Goal: Task Accomplishment & Management: Use online tool/utility

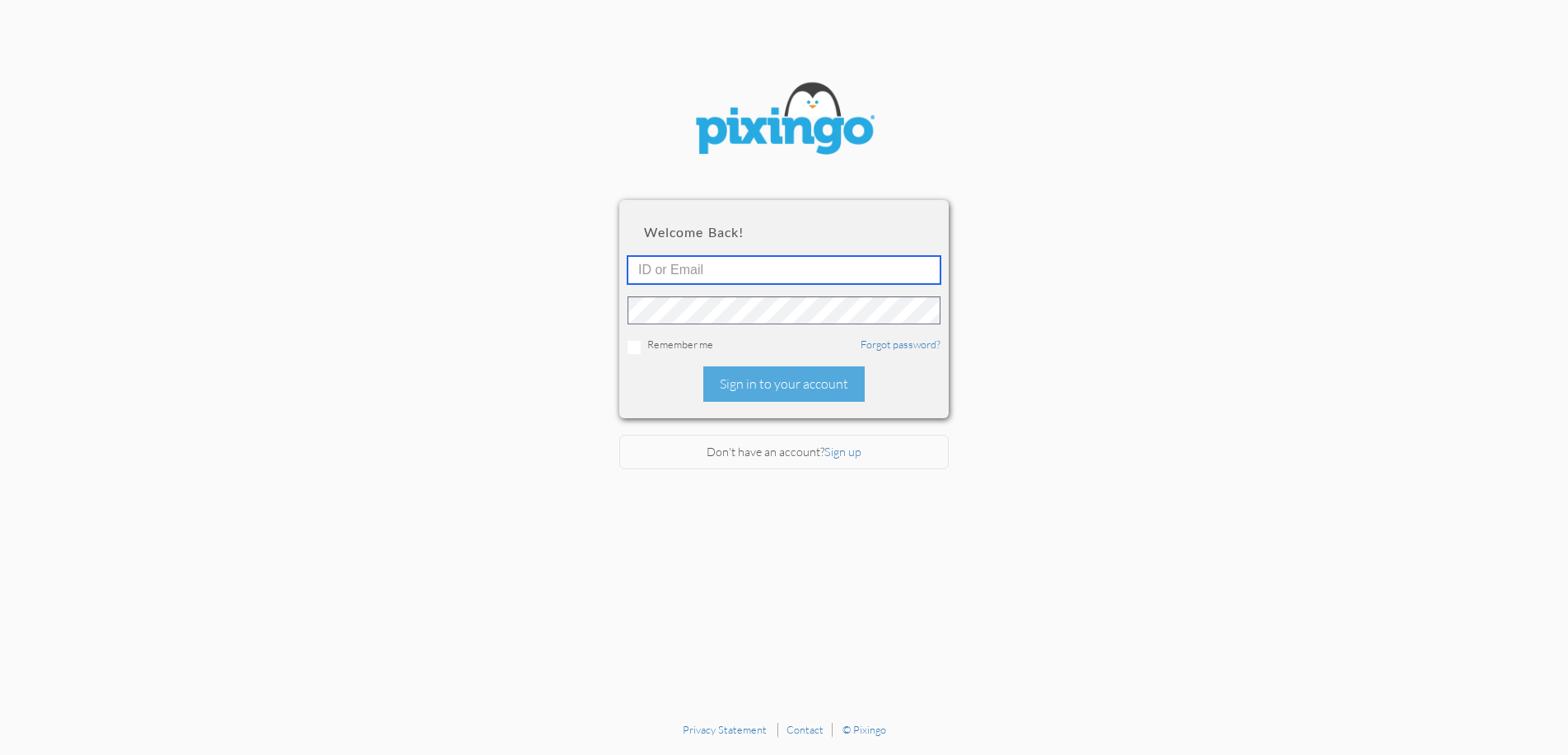
type input "[EMAIL_ADDRESS][DOMAIN_NAME]"
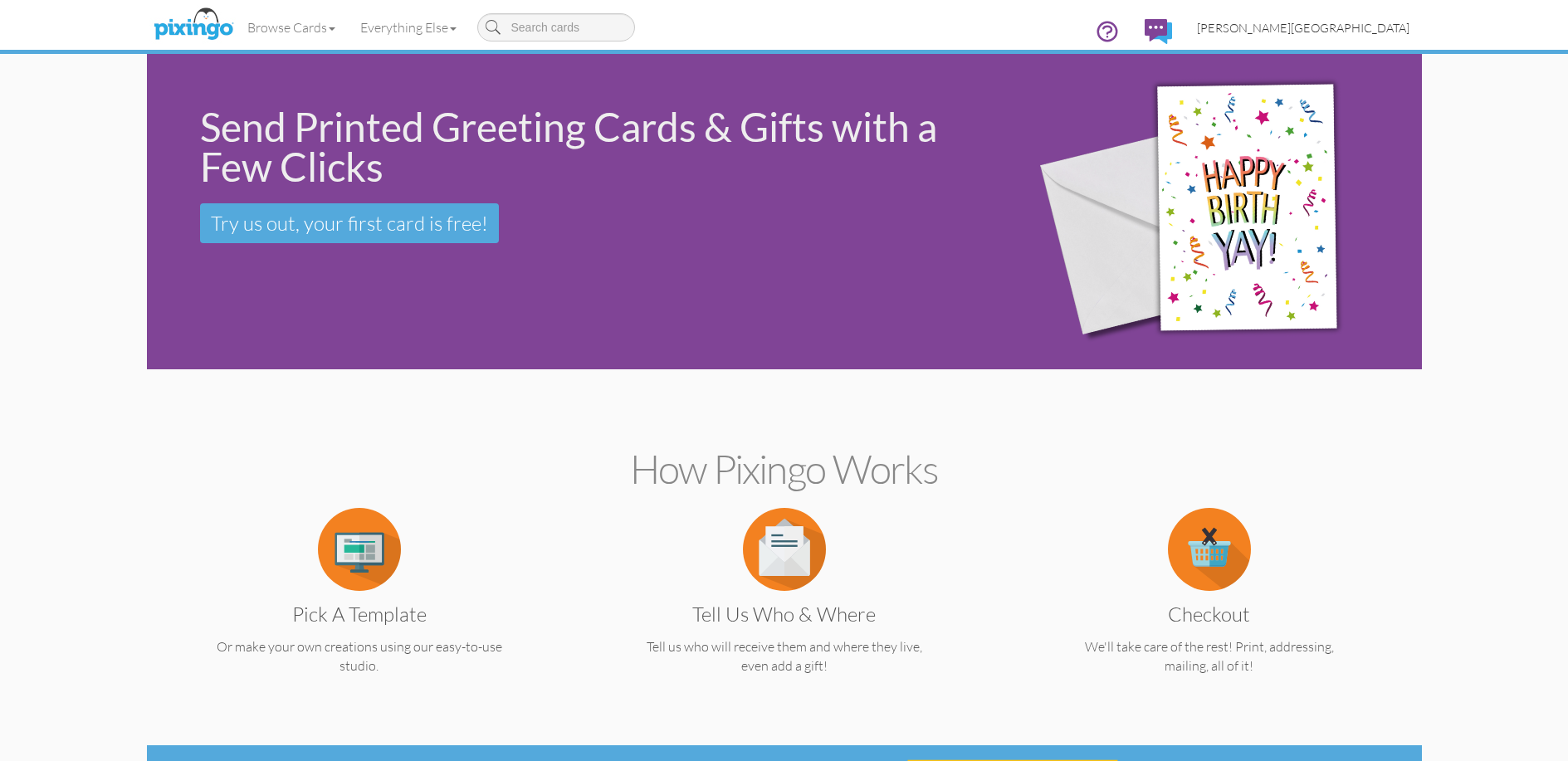
click at [1373, 19] on link "[PERSON_NAME][GEOGRAPHIC_DATA]" at bounding box center [1302, 28] width 237 height 42
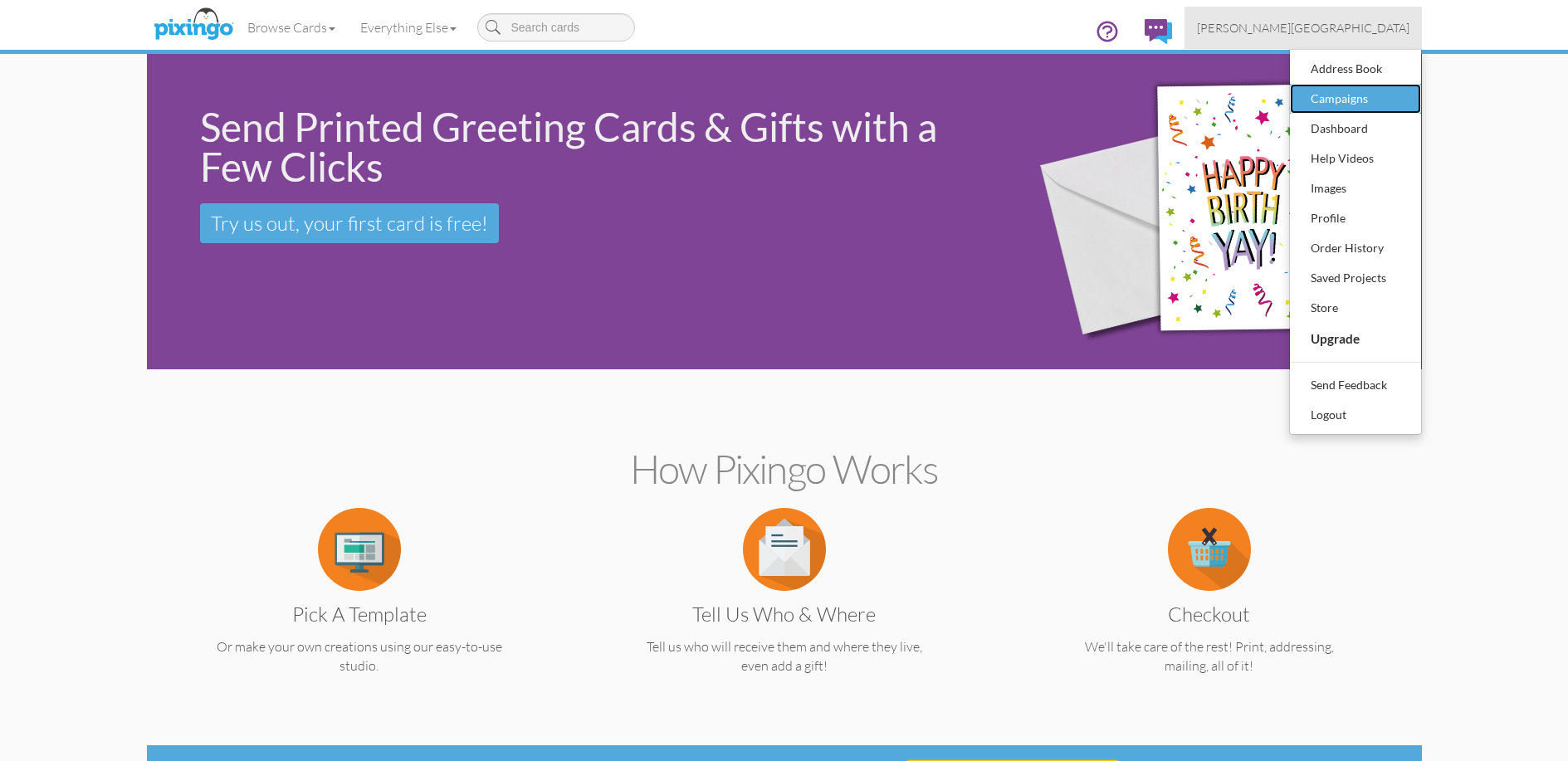
click at [1351, 99] on div "Campaigns" at bounding box center [1355, 99] width 98 height 25
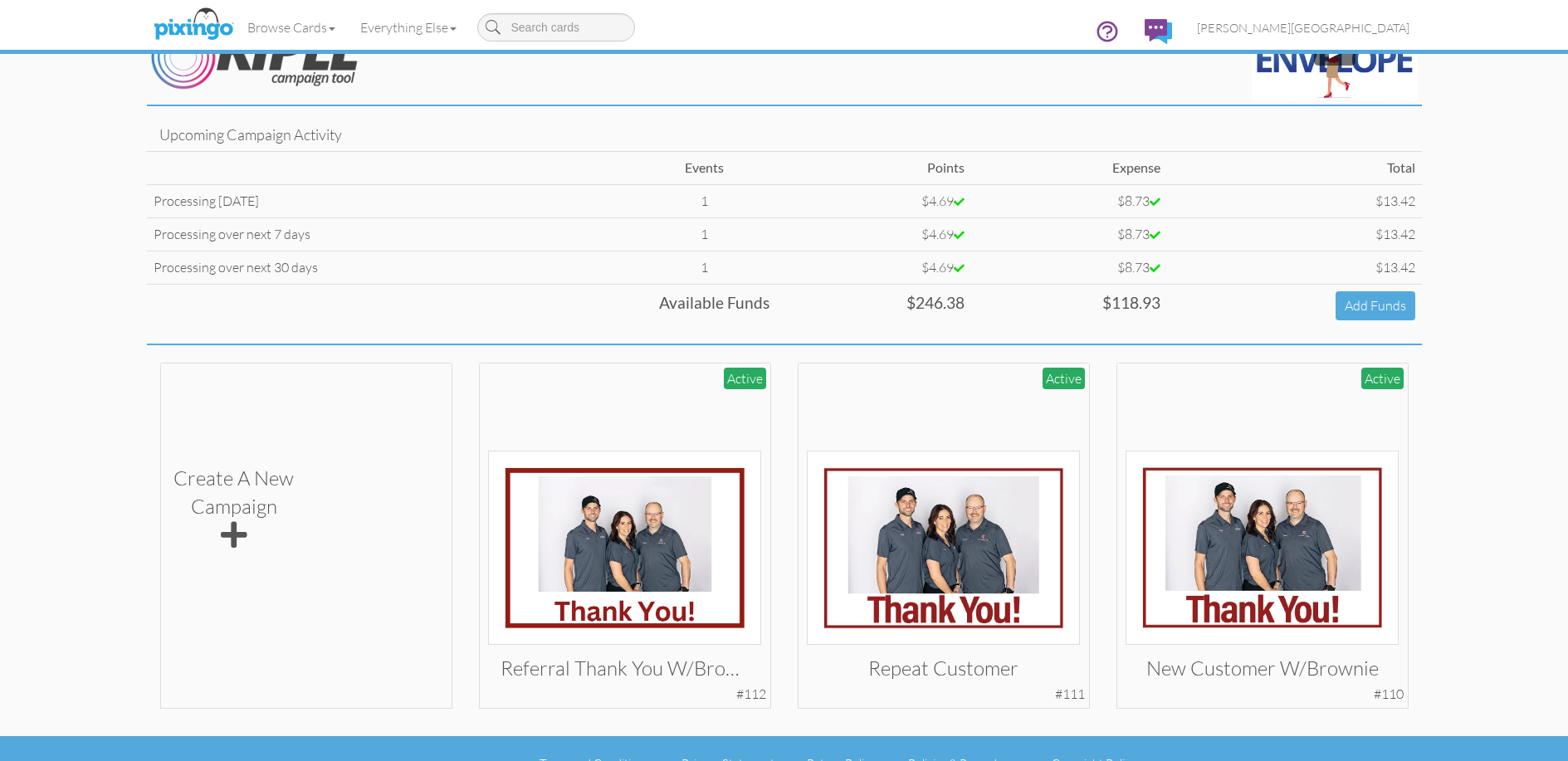
scroll to position [81, 0]
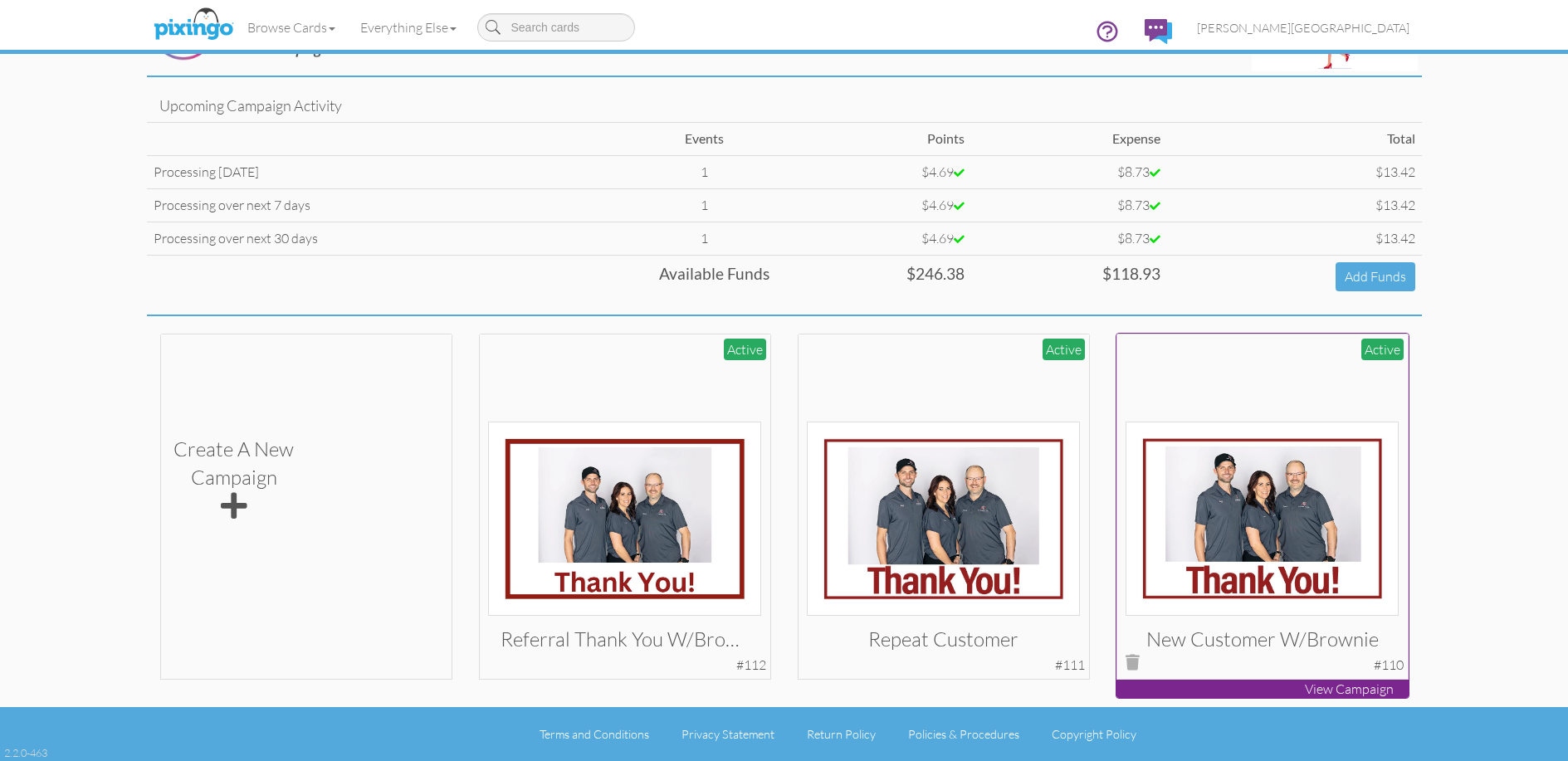
click at [1293, 515] on img at bounding box center [1261, 519] width 273 height 194
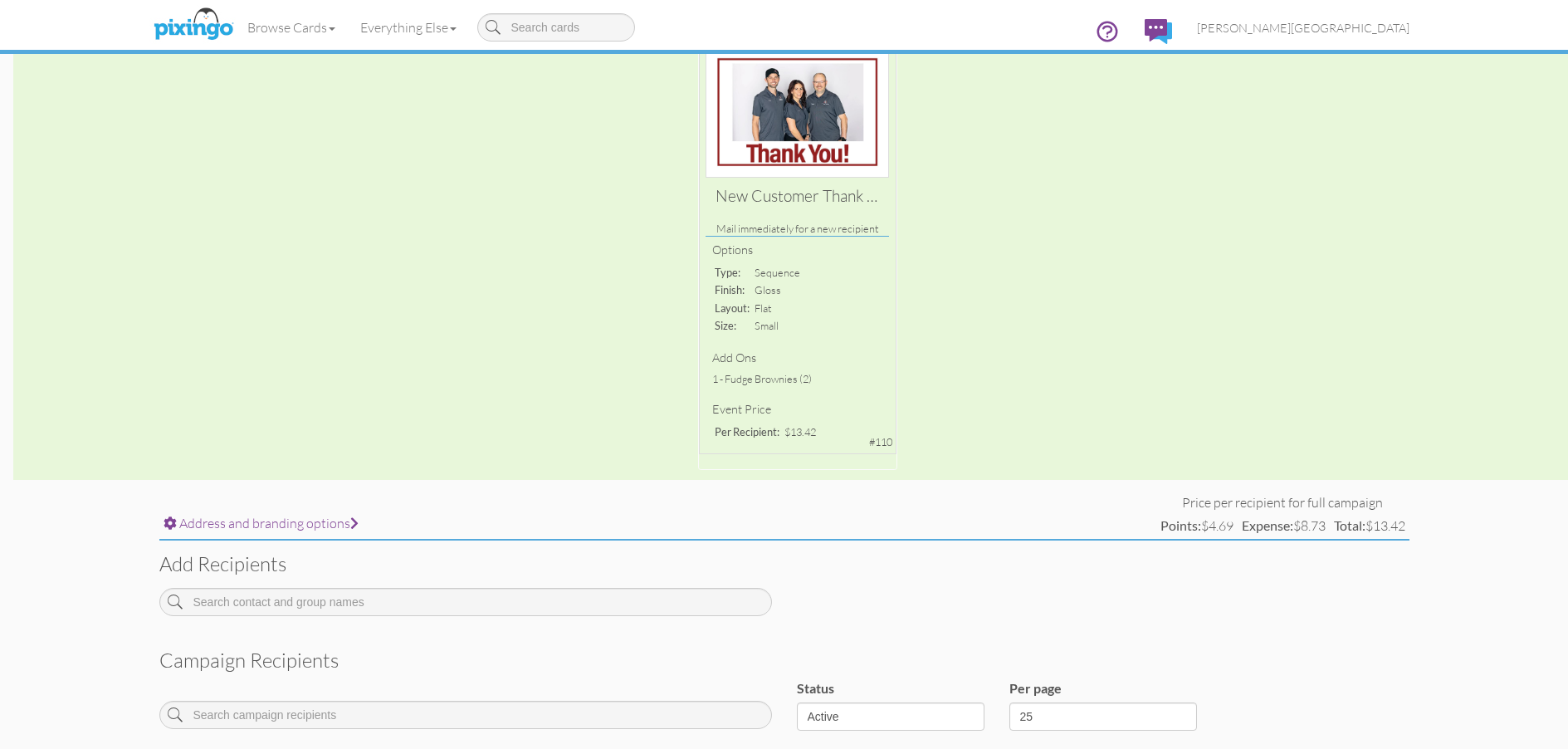
scroll to position [417, 0]
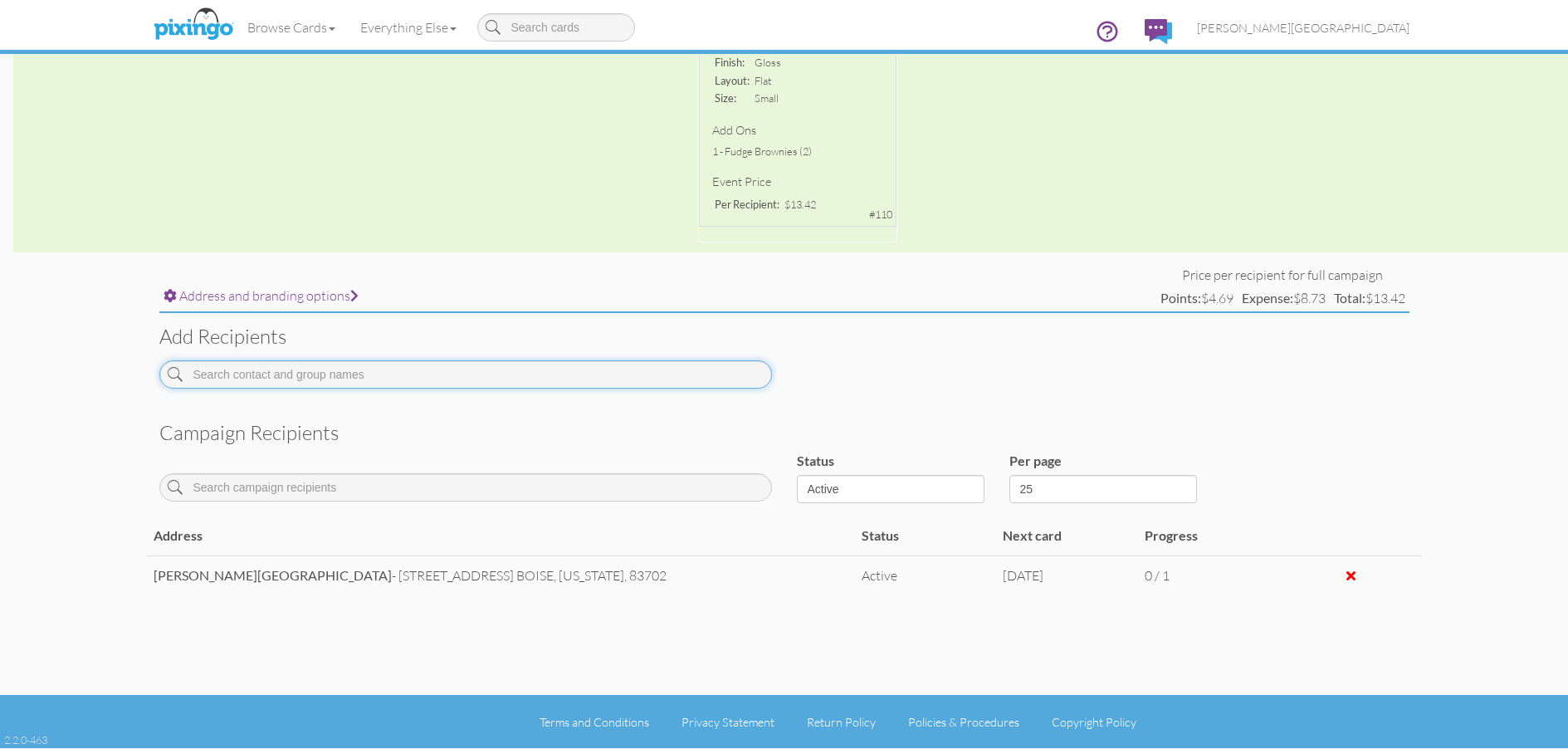
click at [370, 374] on input at bounding box center [465, 374] width 613 height 29
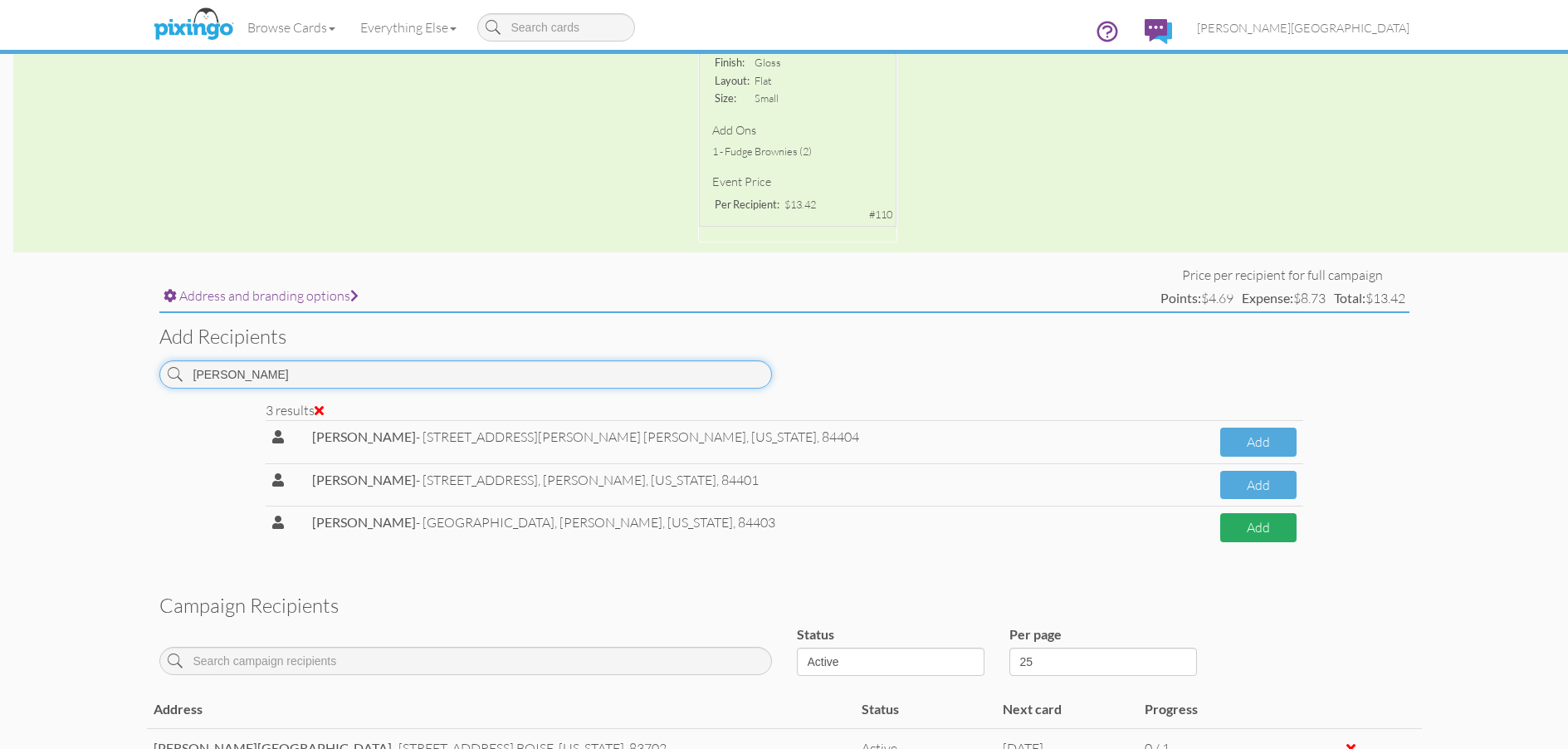
type input "[PERSON_NAME]"
click at [1240, 519] on button "Add" at bounding box center [1257, 527] width 75 height 29
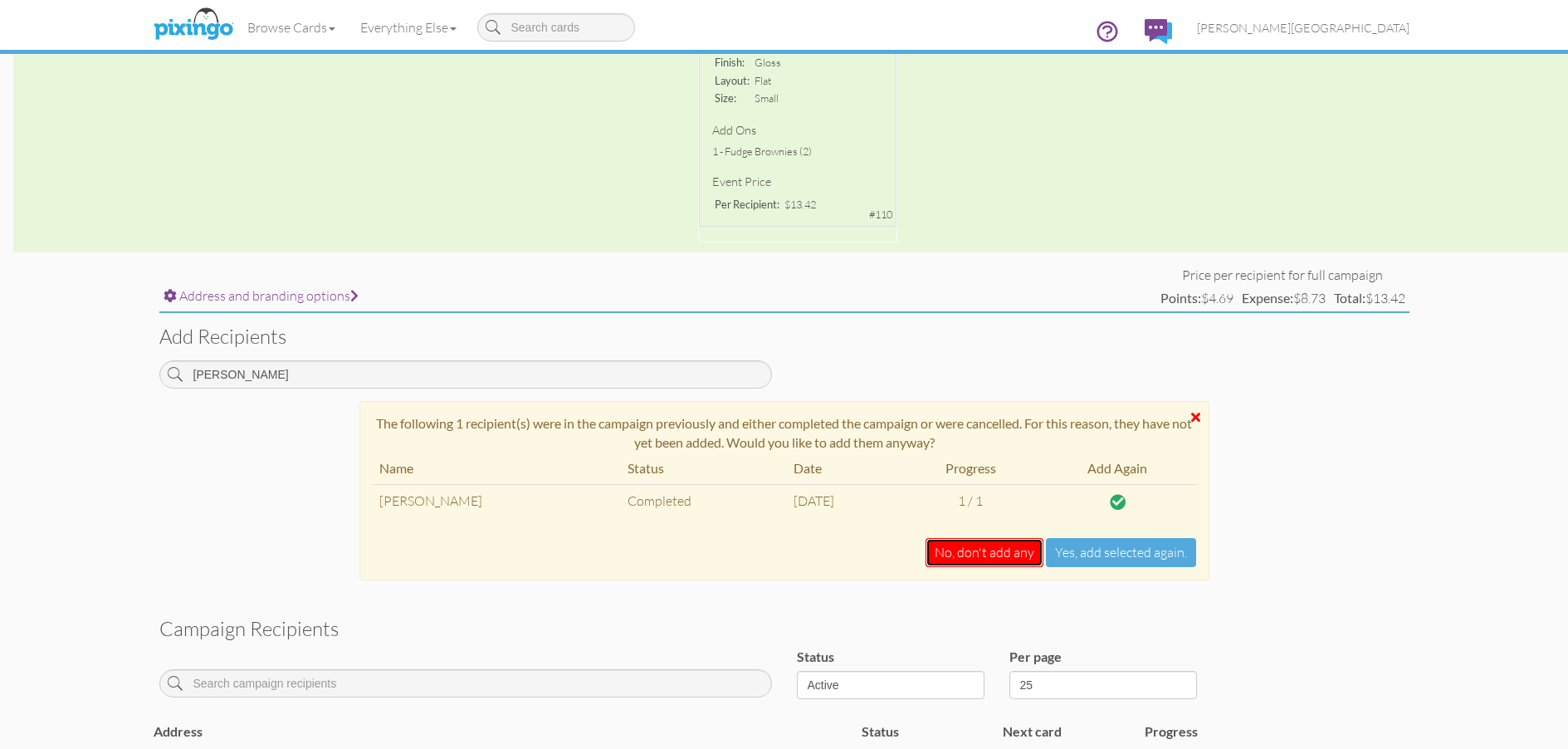
click at [974, 556] on button "No, don't add any" at bounding box center [984, 553] width 118 height 29
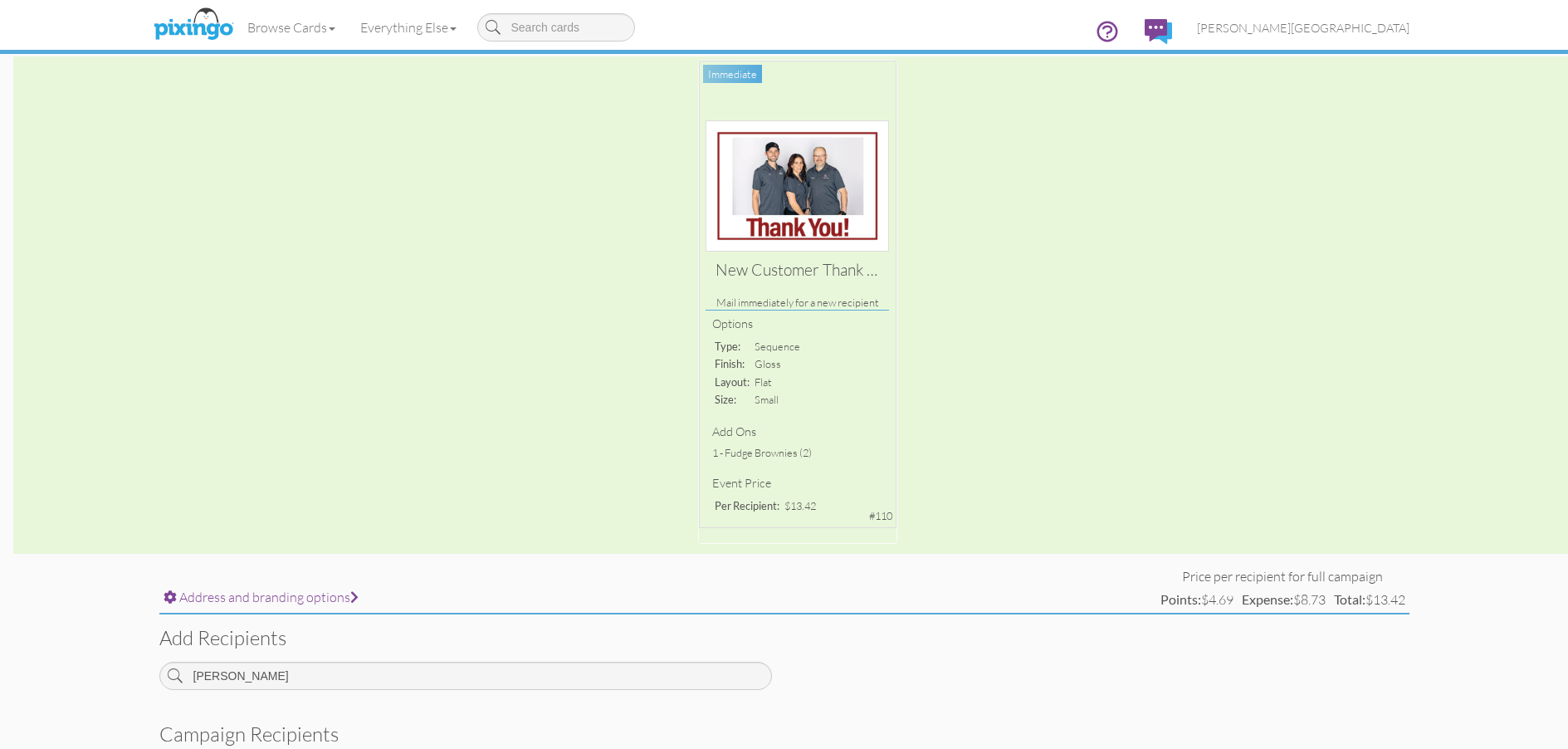
scroll to position [86, 0]
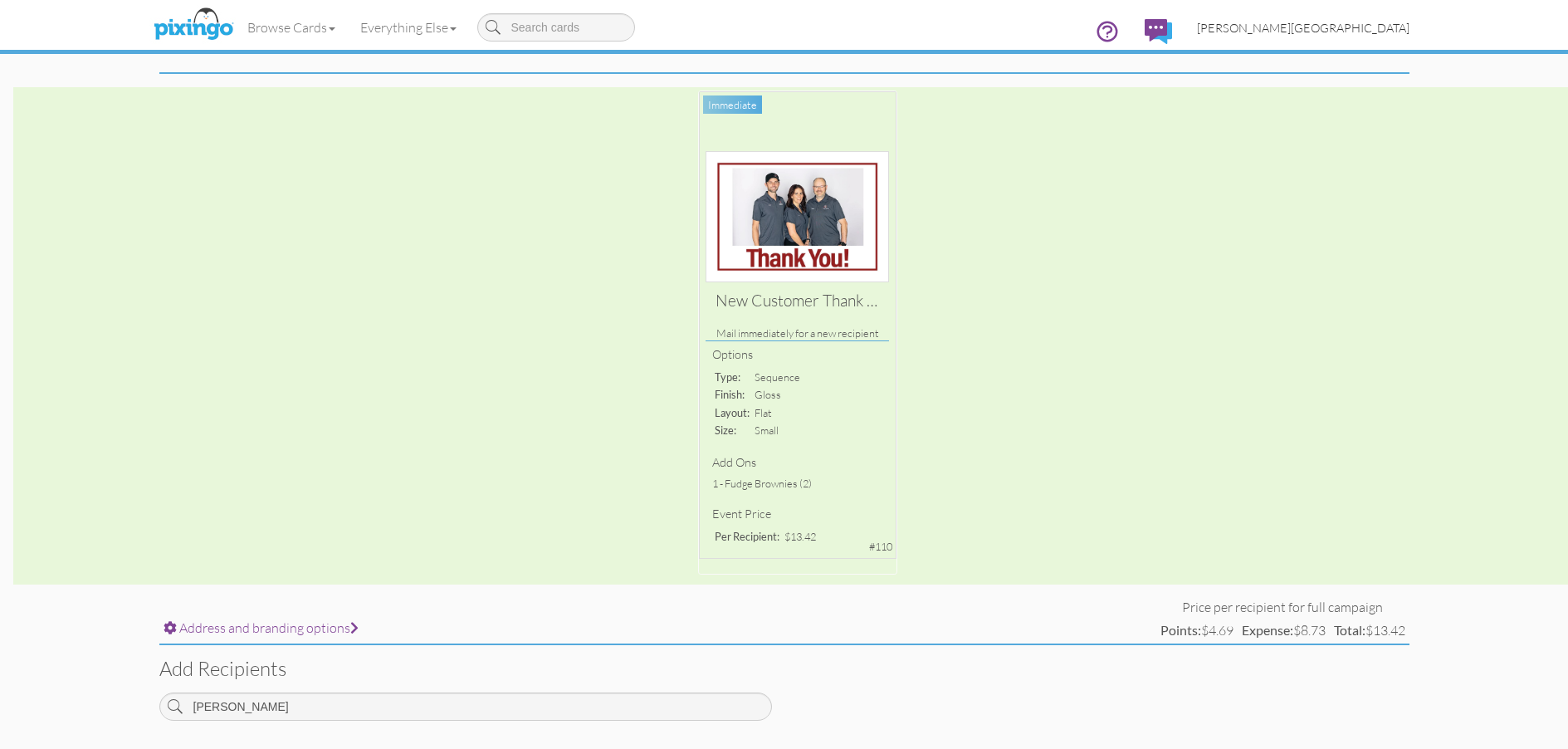
click at [1354, 35] on link "[PERSON_NAME][GEOGRAPHIC_DATA]" at bounding box center [1302, 28] width 237 height 42
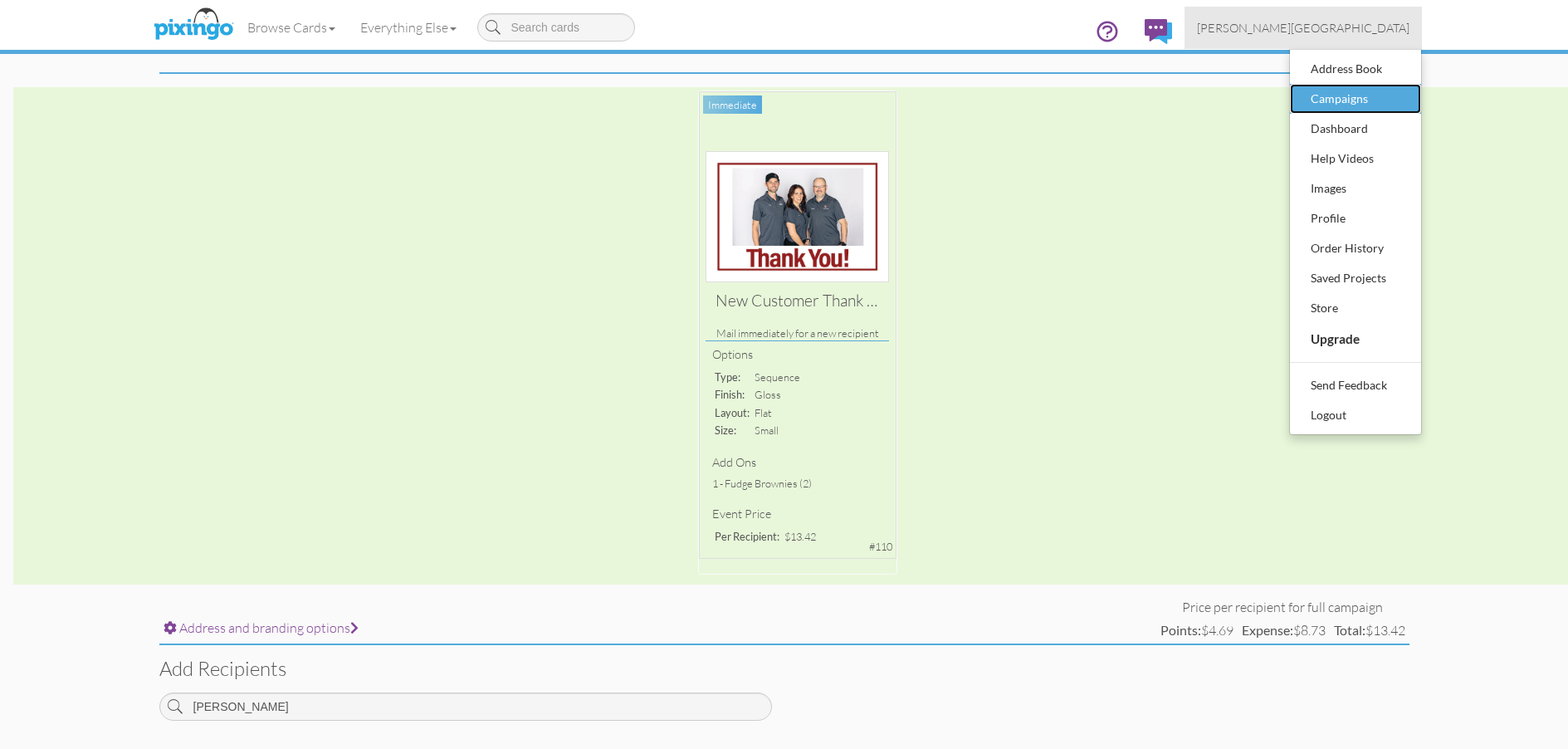
click at [1349, 96] on div "Campaigns" at bounding box center [1355, 99] width 98 height 25
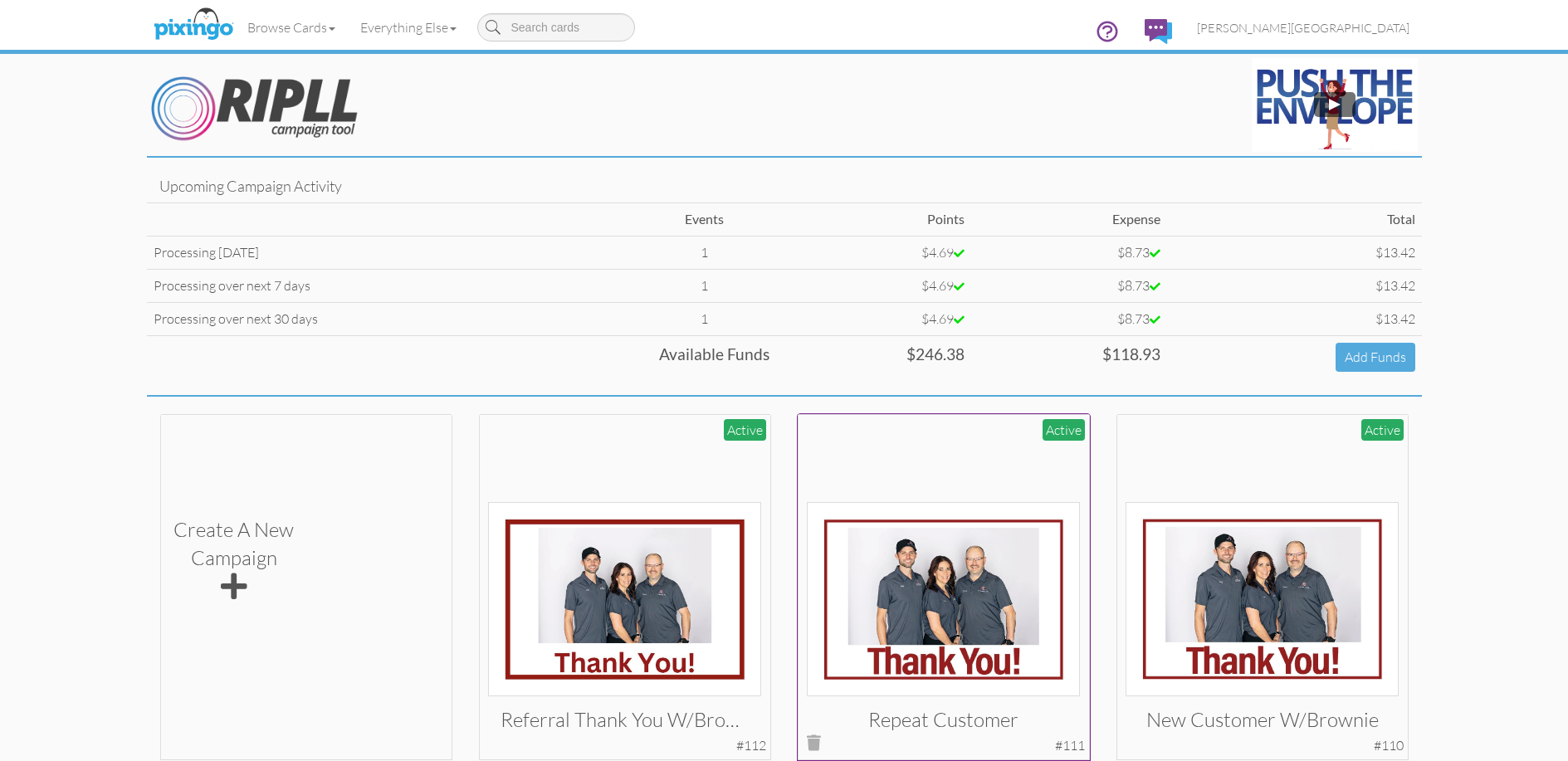
click at [897, 543] on img at bounding box center [943, 599] width 273 height 194
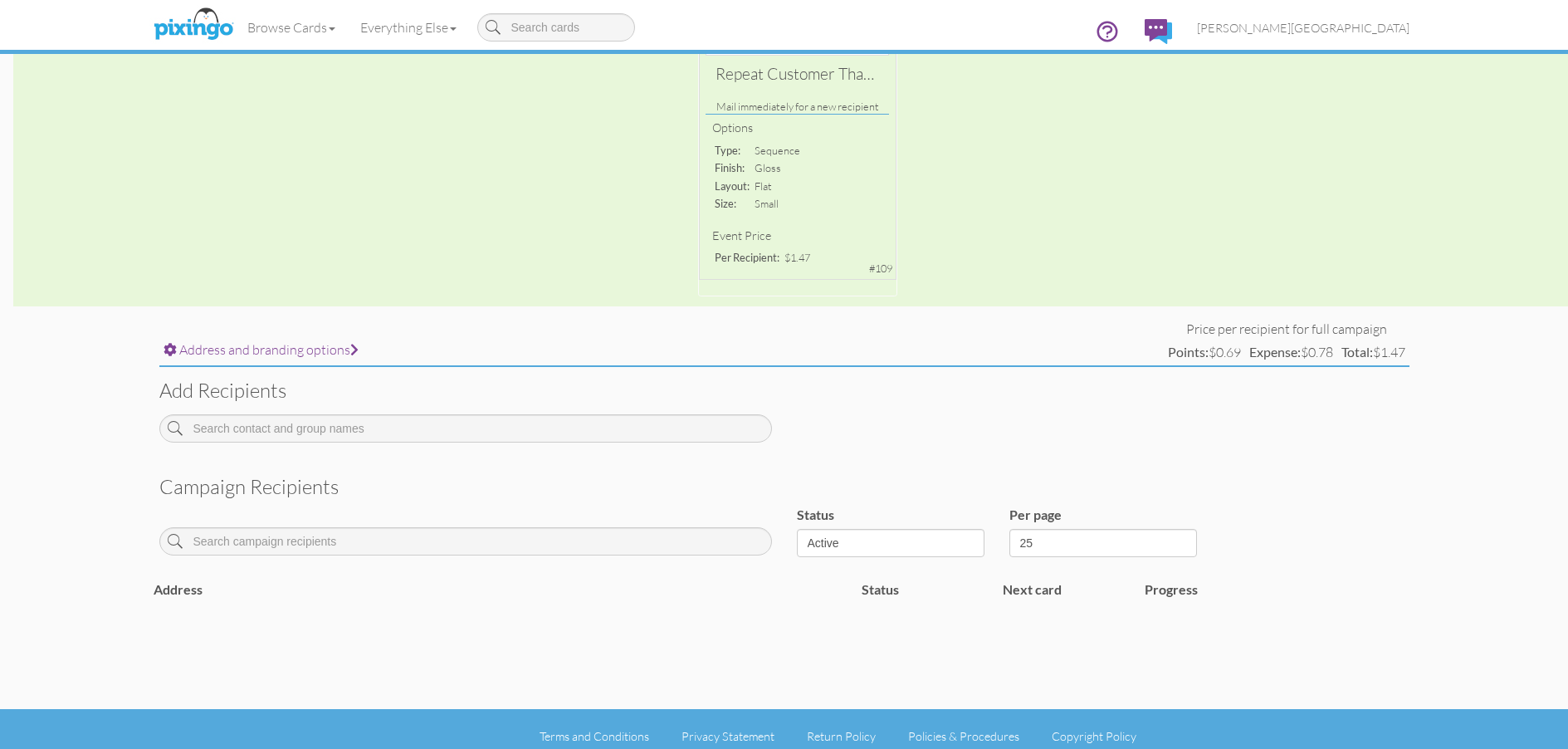
scroll to position [296, 0]
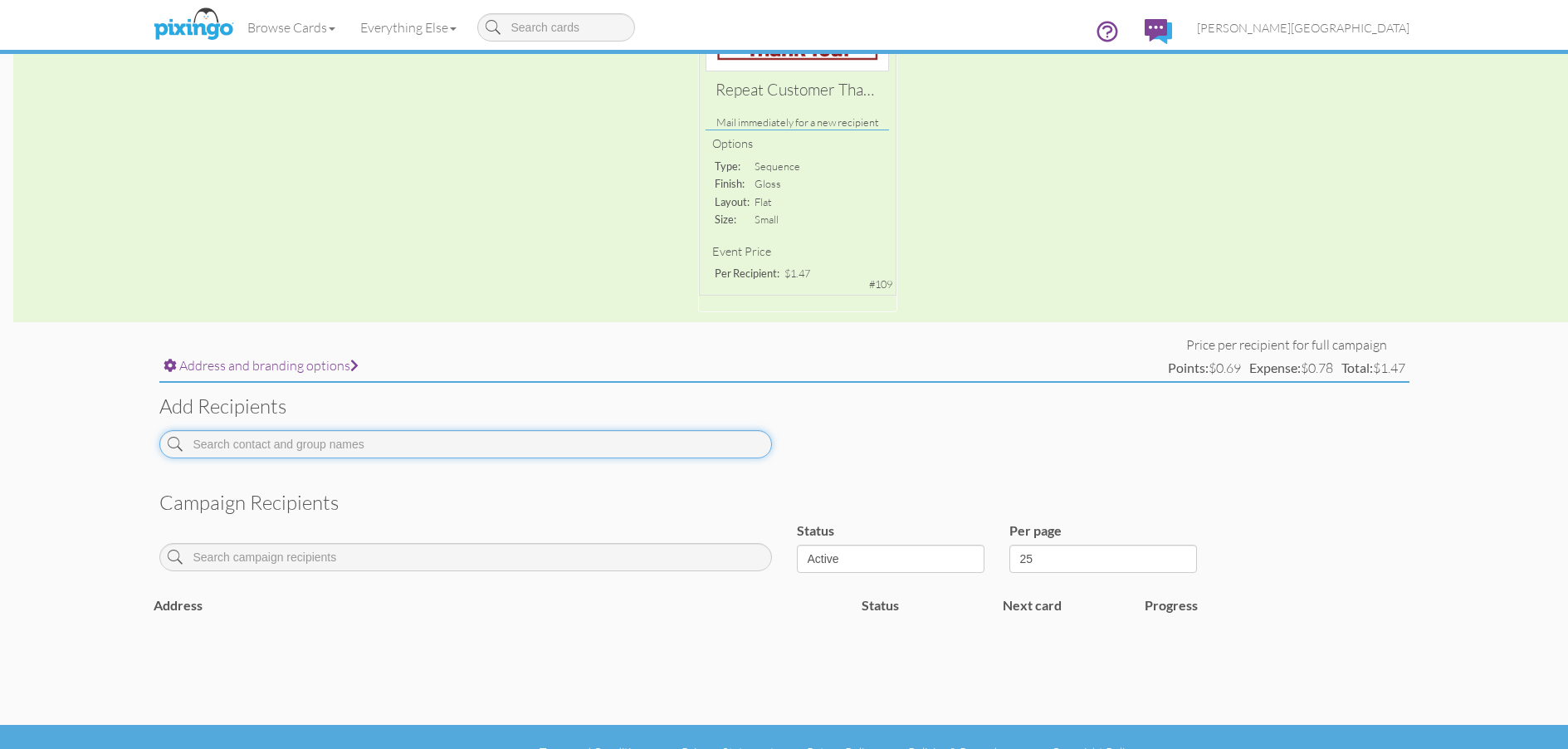
click at [400, 448] on input at bounding box center [465, 444] width 613 height 29
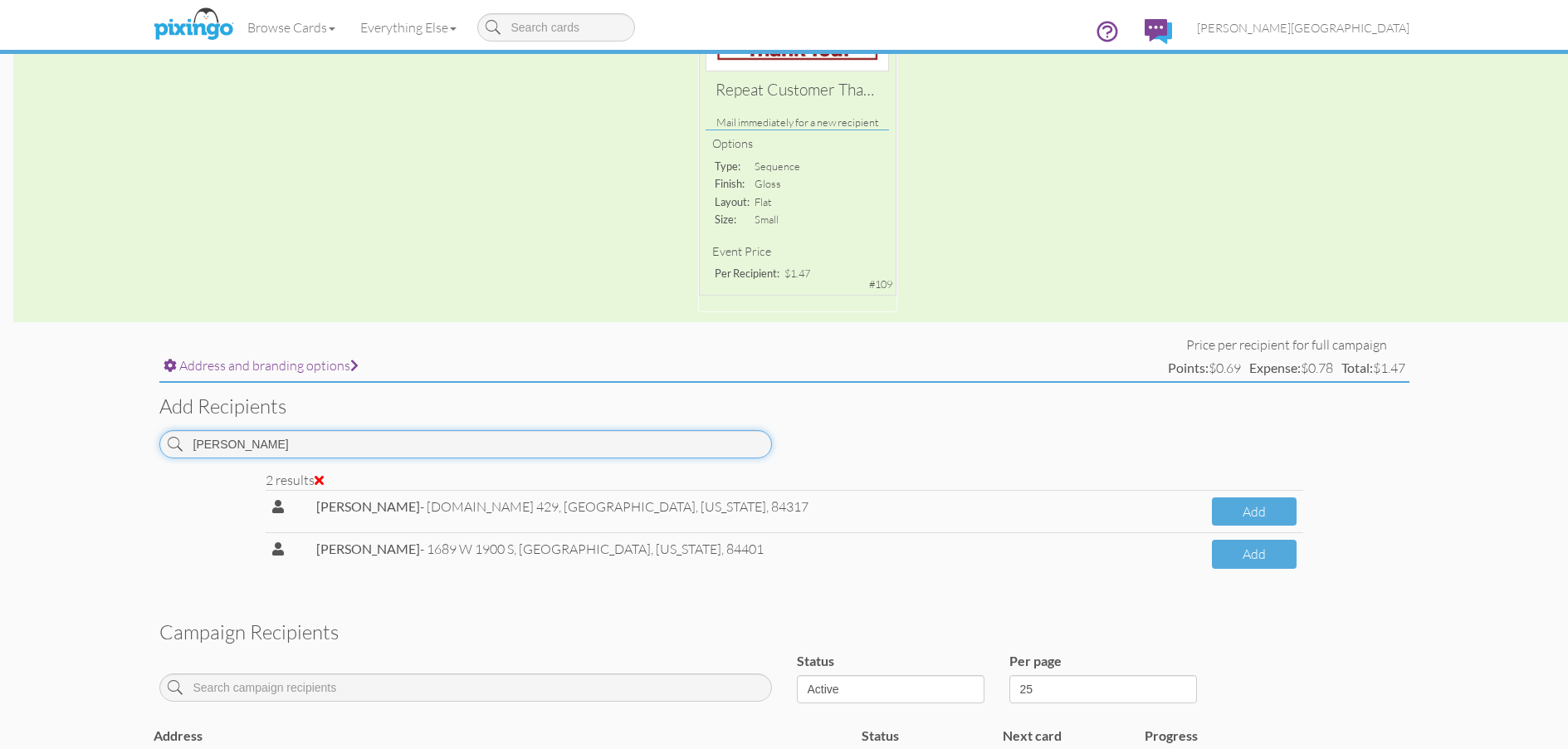
drag, startPoint x: 287, startPoint y: 453, endPoint x: 60, endPoint y: 461, distance: 227.1
click at [60, 461] on campaign-detail "Toggle navigation Visit Pixingo Mobile Browse Cards Business Accounting Automot…" at bounding box center [784, 306] width 1568 height 1205
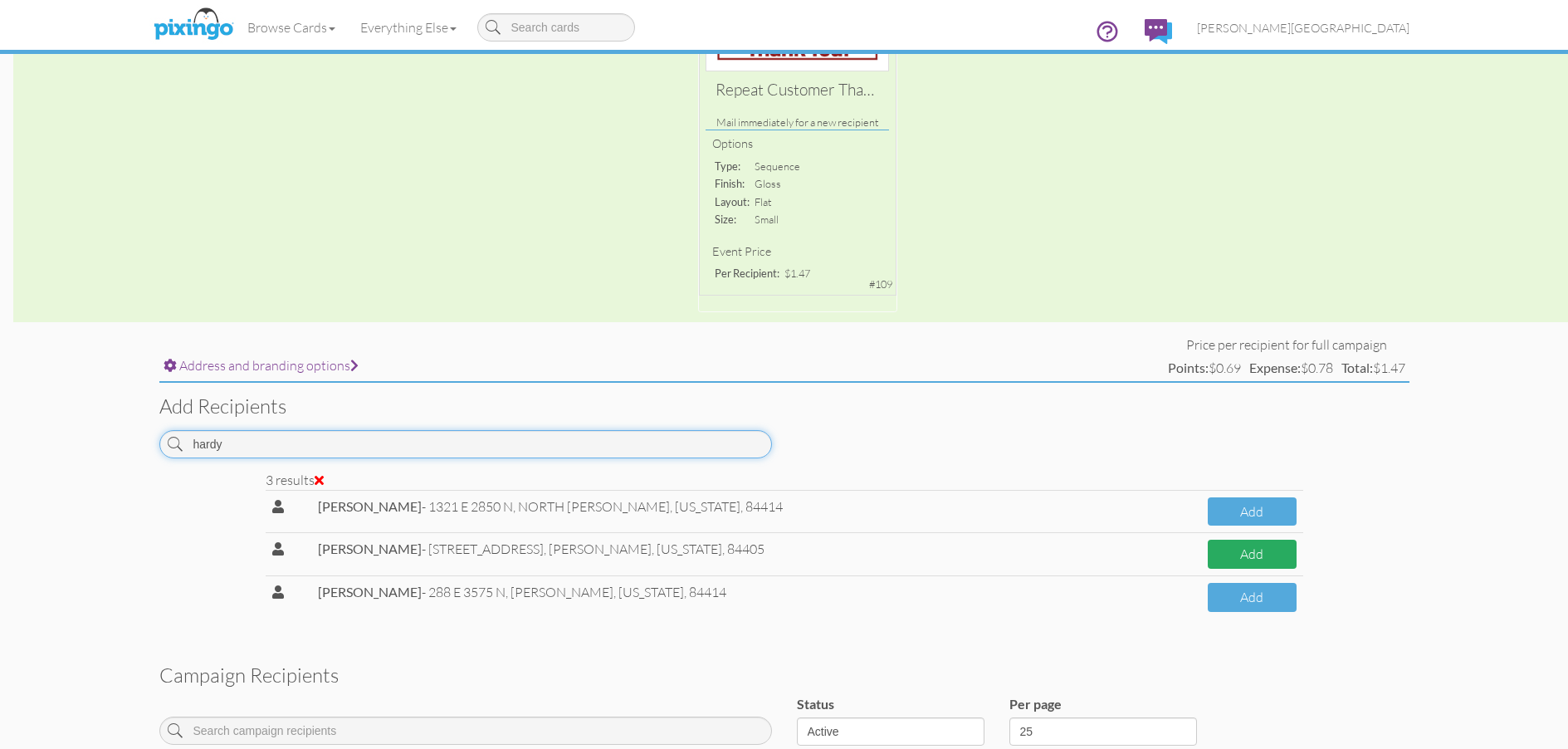
type input "hardy"
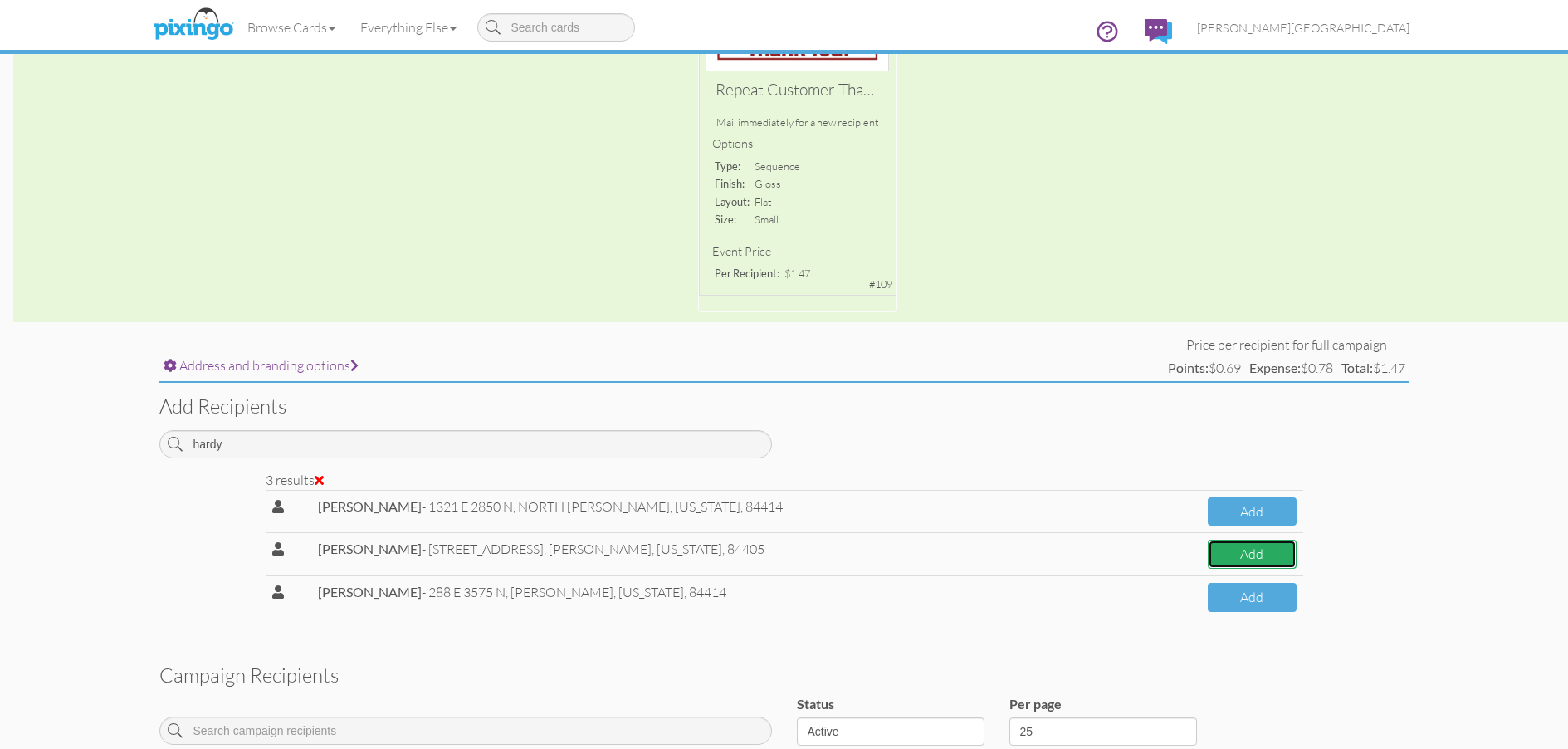
click at [1270, 548] on button "Add" at bounding box center [1252, 554] width 89 height 29
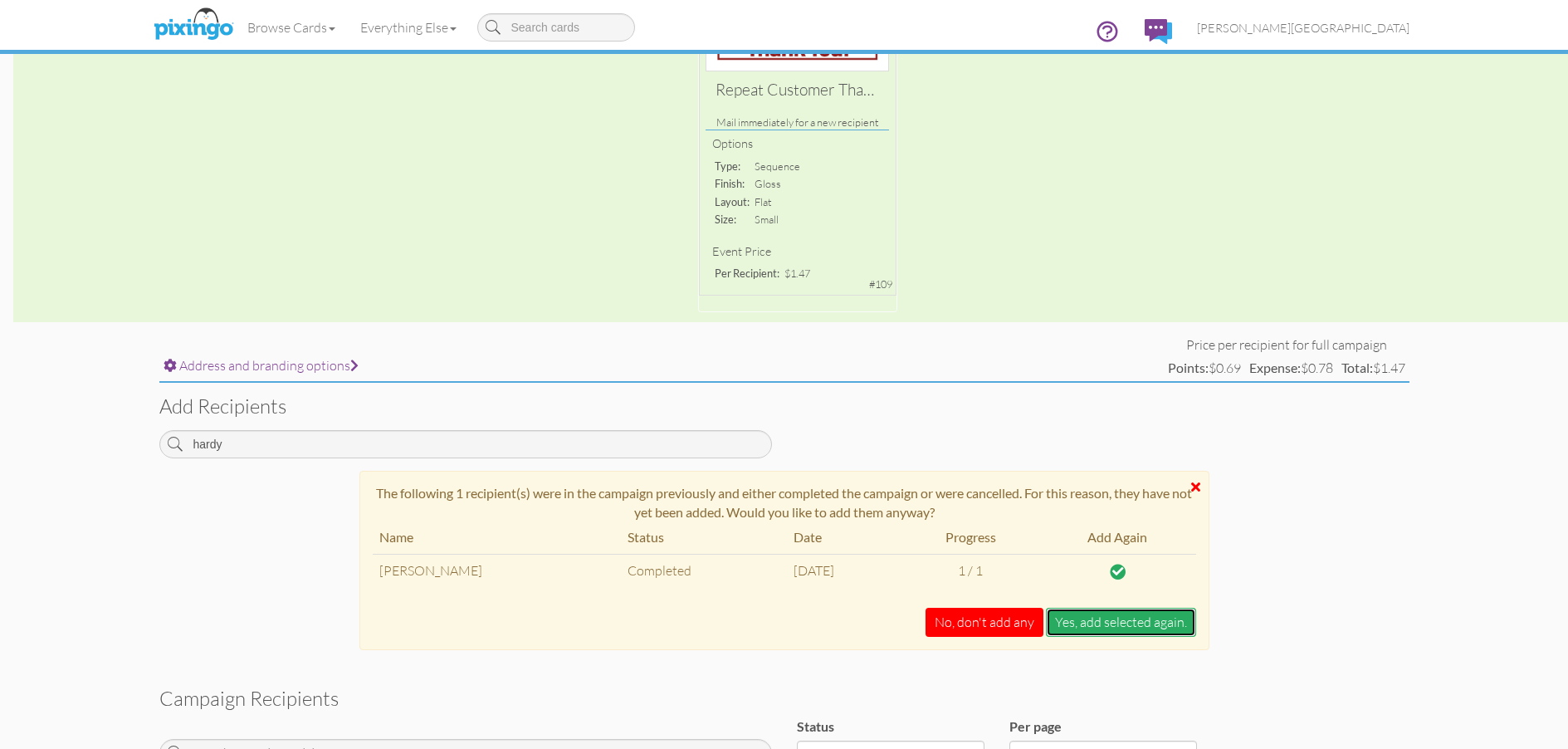
click at [1114, 624] on button "Yes, add selected again." at bounding box center [1121, 622] width 151 height 29
